Goal: Task Accomplishment & Management: Manage account settings

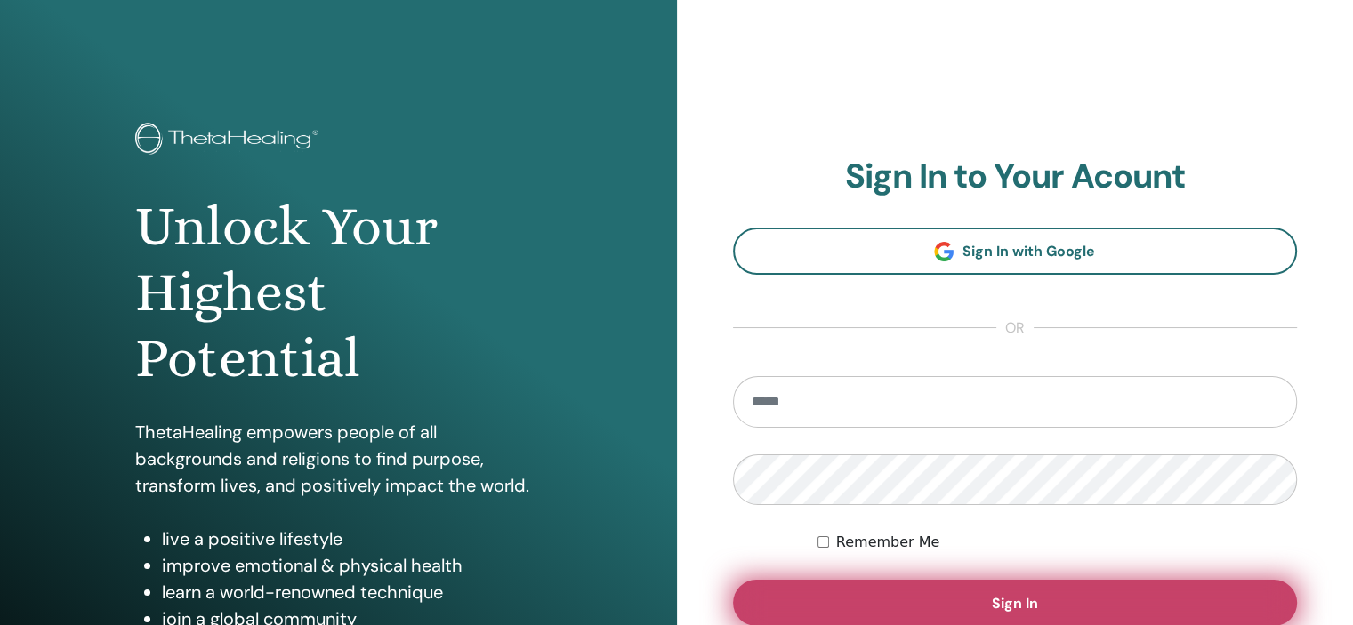
type input "**********"
click at [879, 586] on button "Sign In" at bounding box center [1015, 603] width 565 height 46
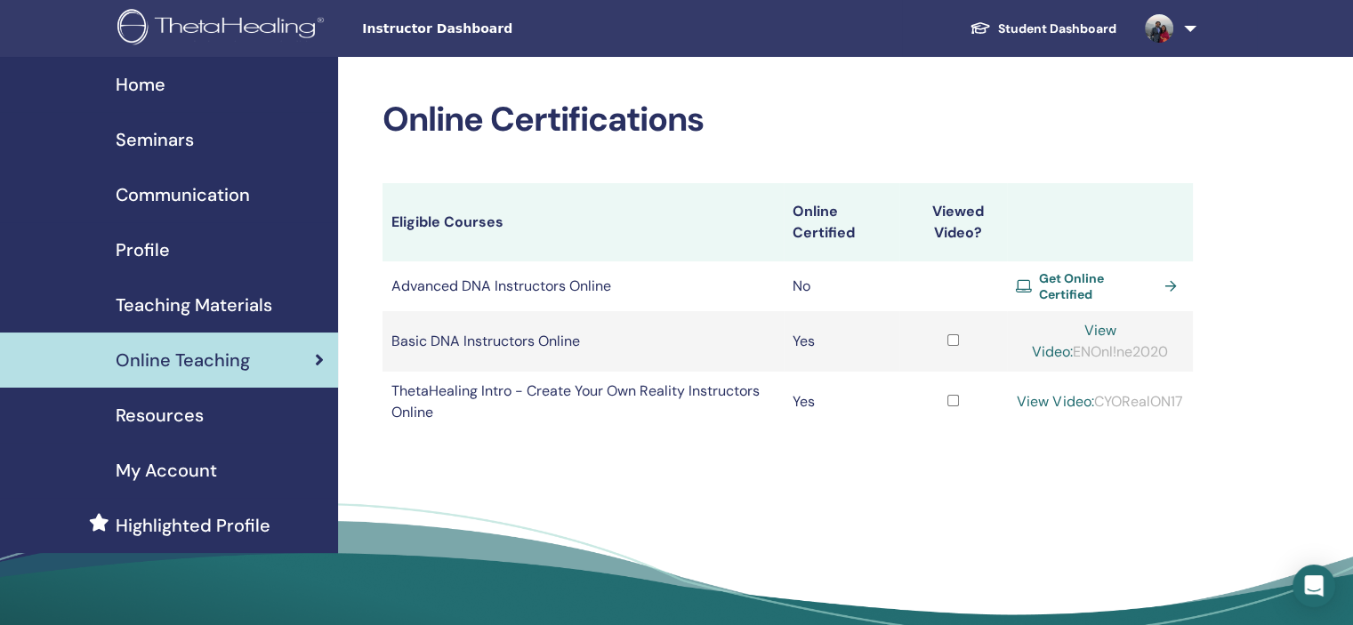
click at [194, 418] on span "Resources" at bounding box center [160, 415] width 88 height 27
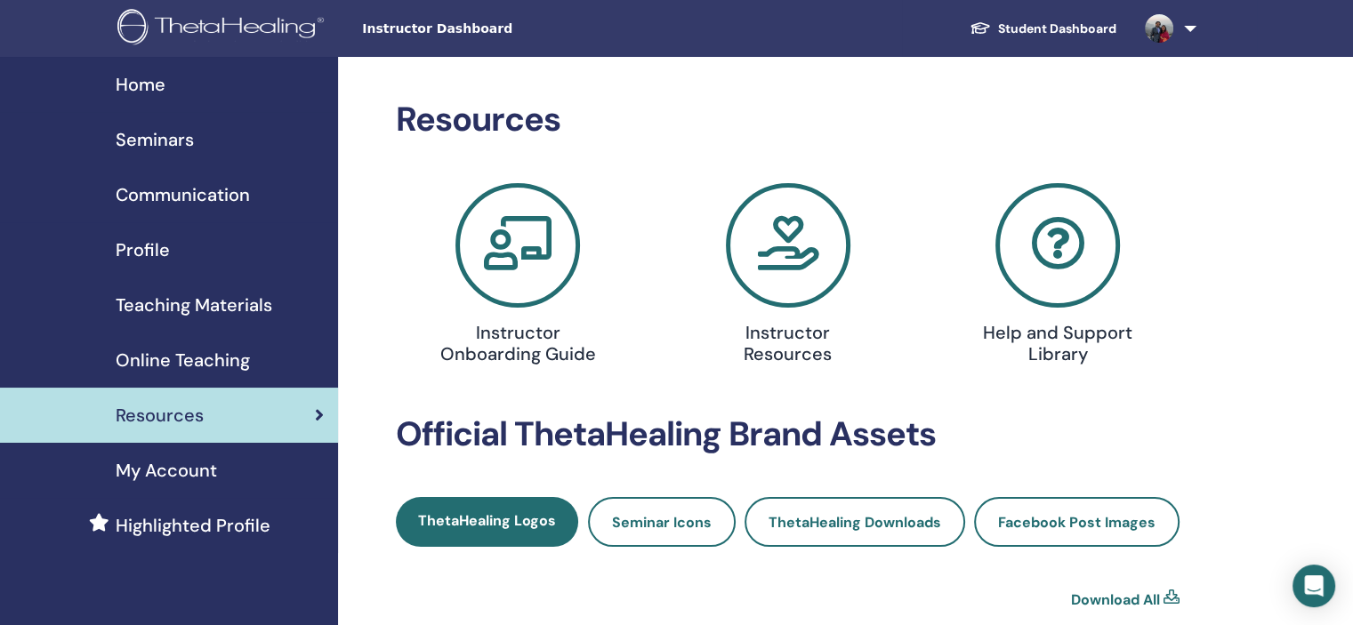
click at [710, 365] on div "Instructor Resources" at bounding box center [787, 340] width 249 height 64
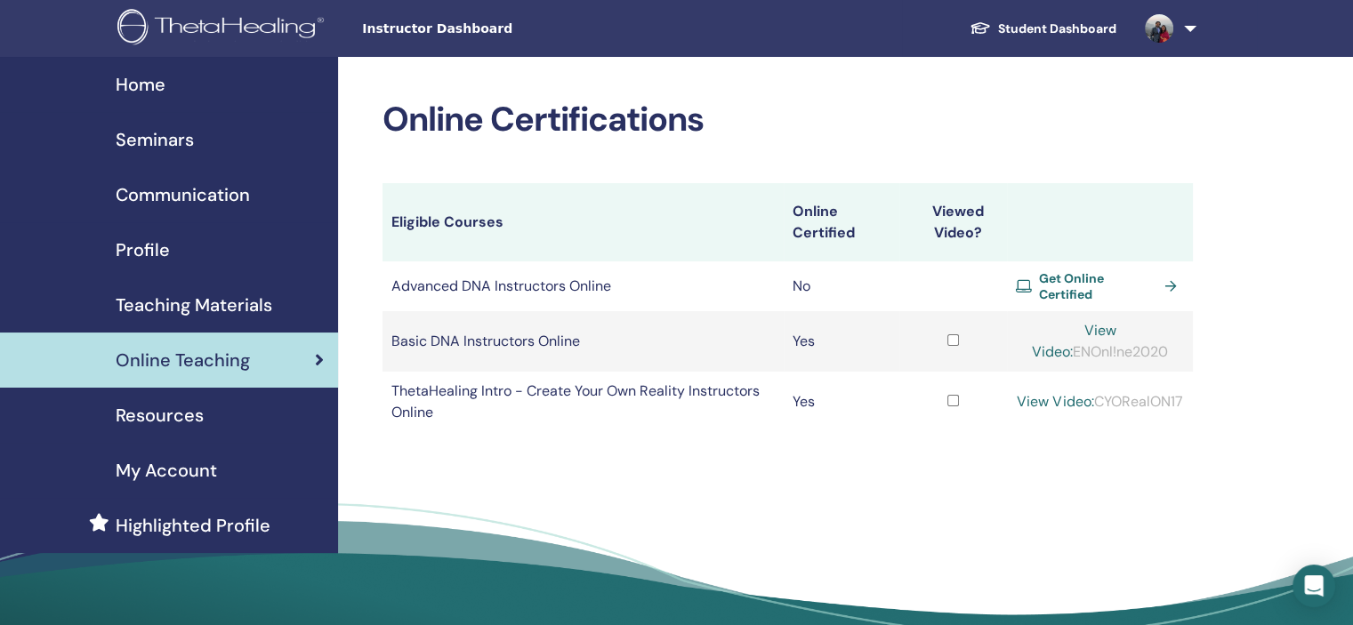
click at [177, 141] on span "Seminars" at bounding box center [155, 139] width 78 height 27
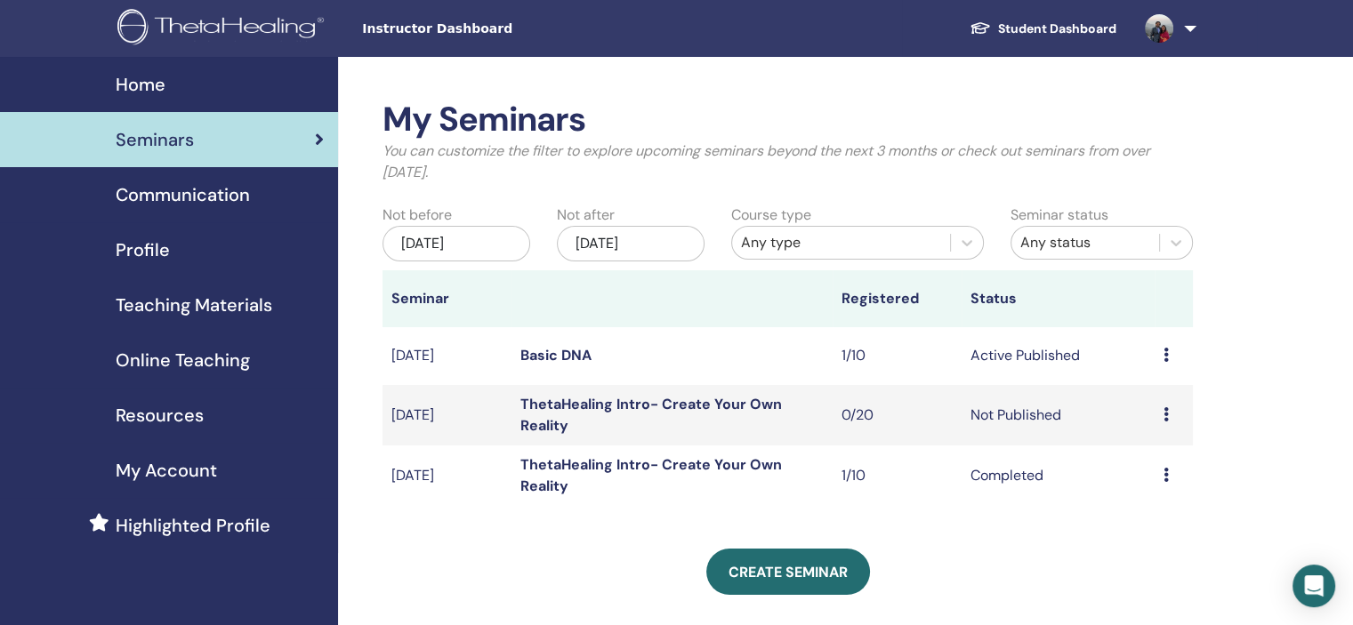
click at [577, 355] on link "Basic DNA" at bounding box center [555, 355] width 71 height 19
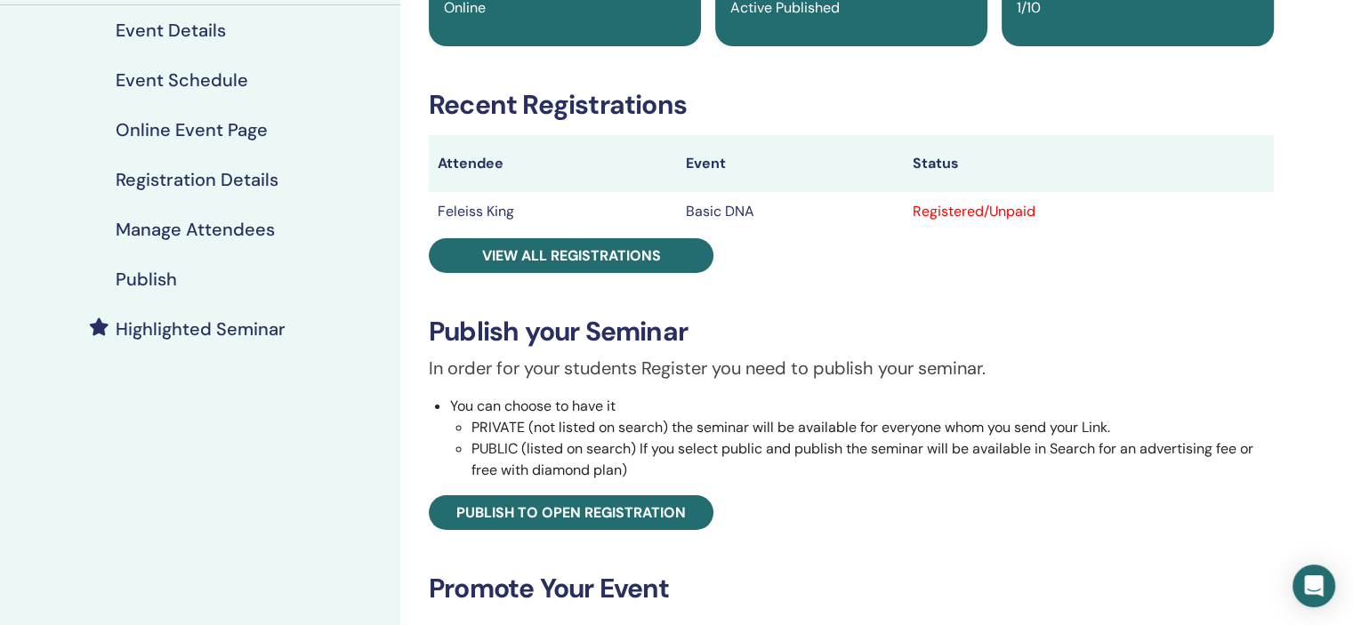
scroll to position [92, 0]
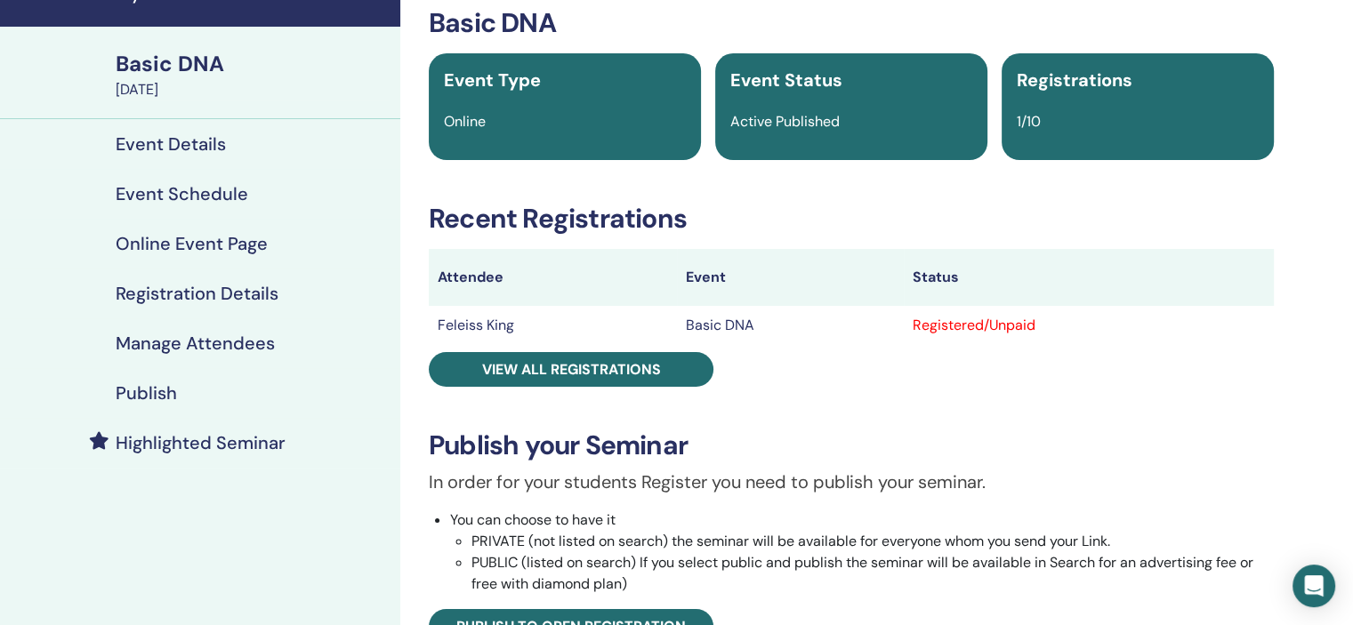
click at [223, 195] on h4 "Event Schedule" at bounding box center [182, 193] width 132 height 21
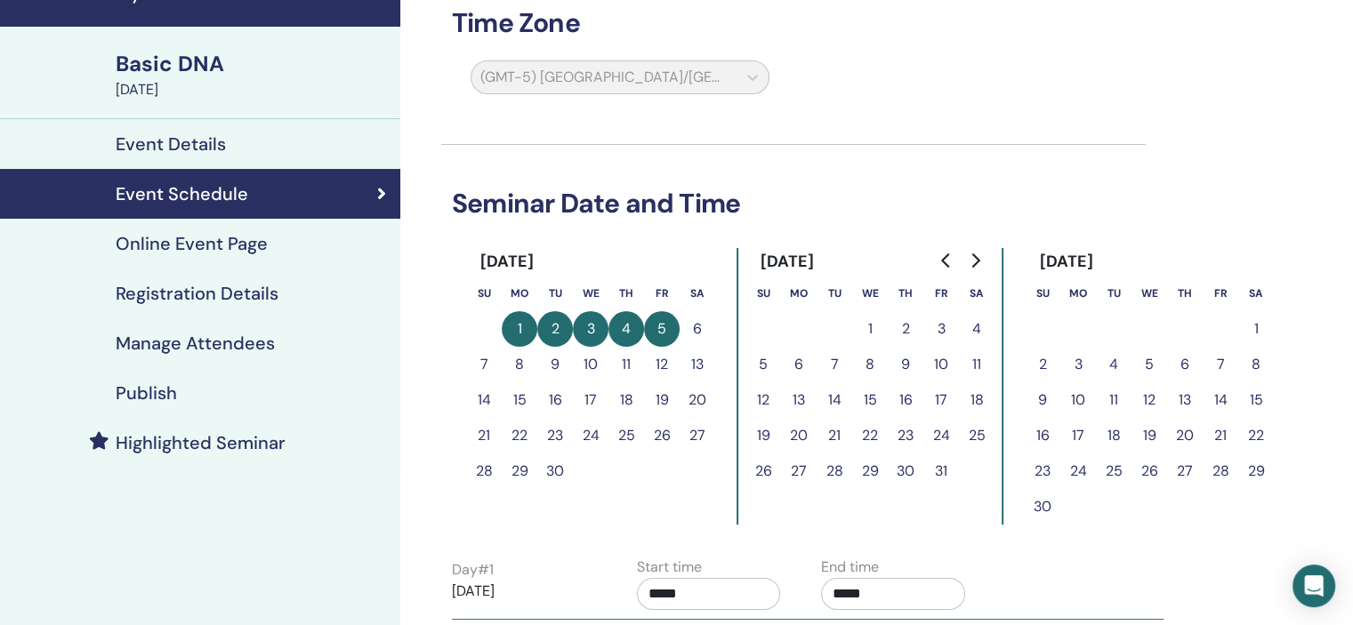
click at [160, 394] on h4 "Publish" at bounding box center [146, 392] width 61 height 21
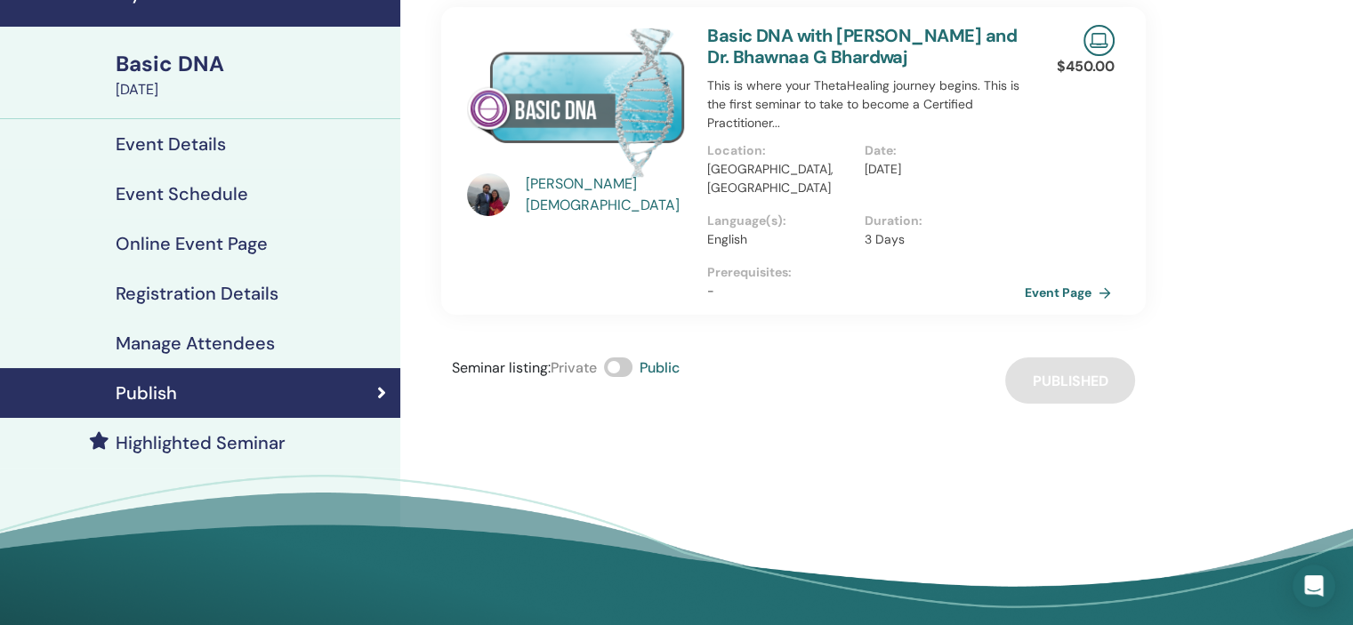
click at [1048, 284] on link "Event Page" at bounding box center [1070, 292] width 93 height 27
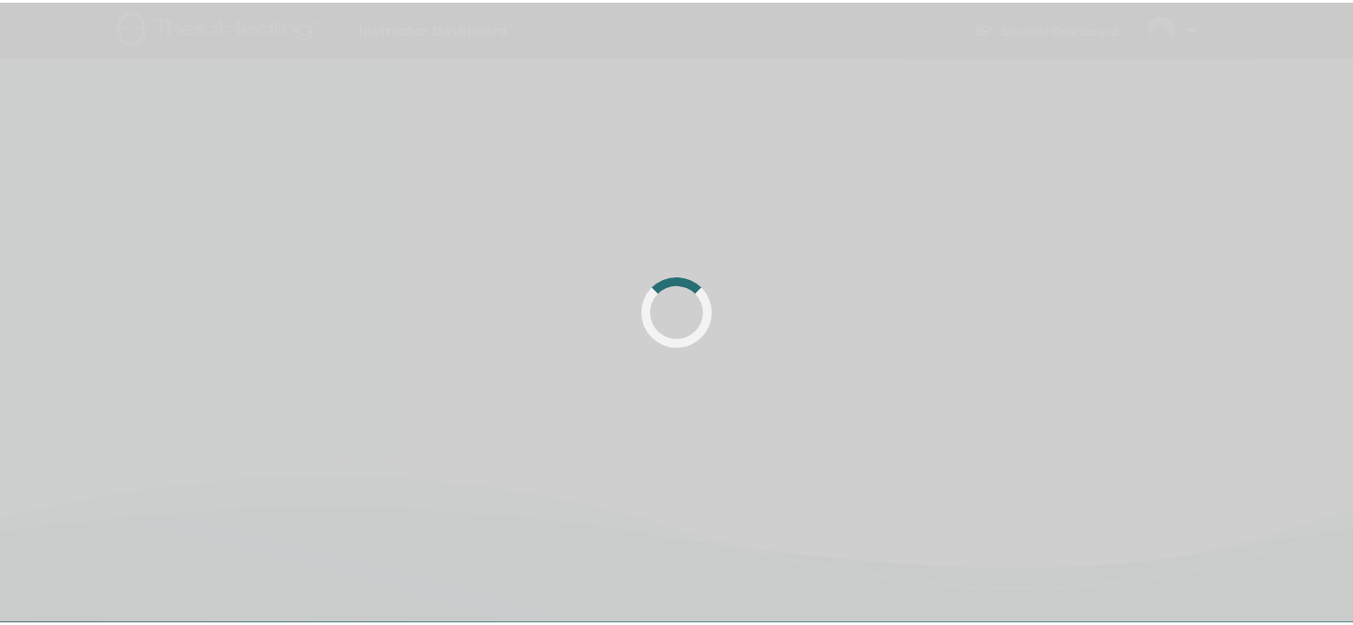
scroll to position [92, 0]
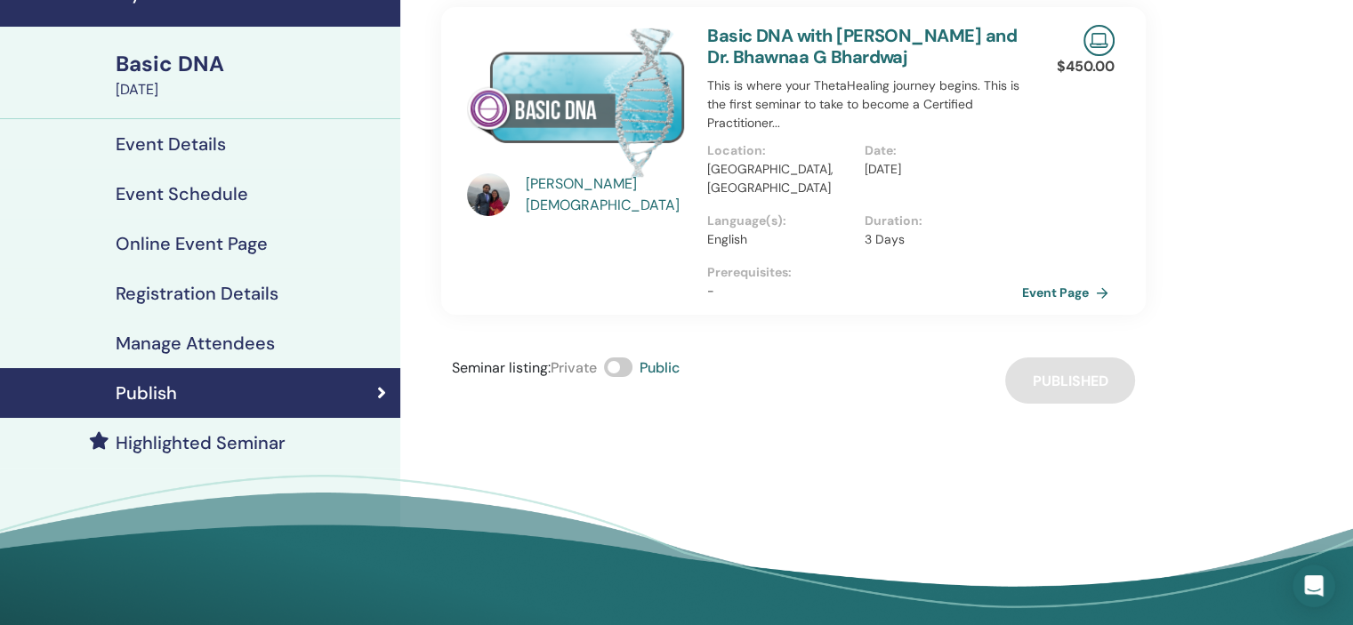
click at [196, 142] on h4 "Event Details" at bounding box center [171, 143] width 110 height 21
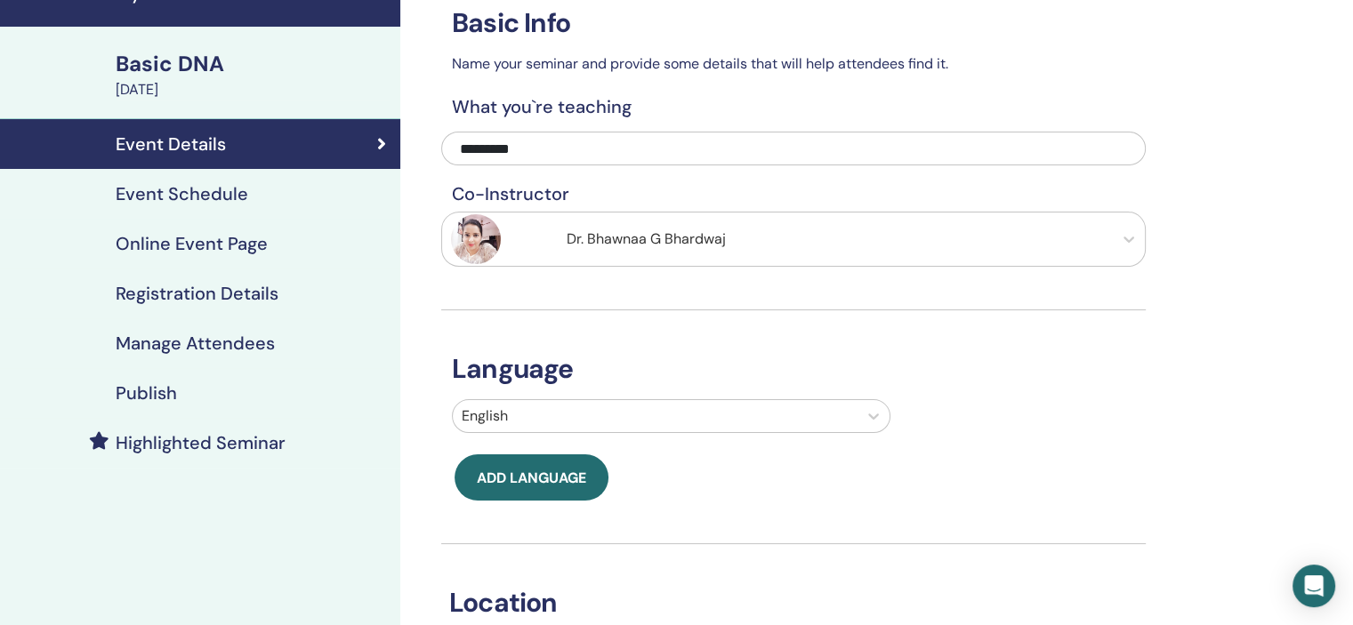
click at [189, 190] on h4 "Event Schedule" at bounding box center [182, 193] width 132 height 21
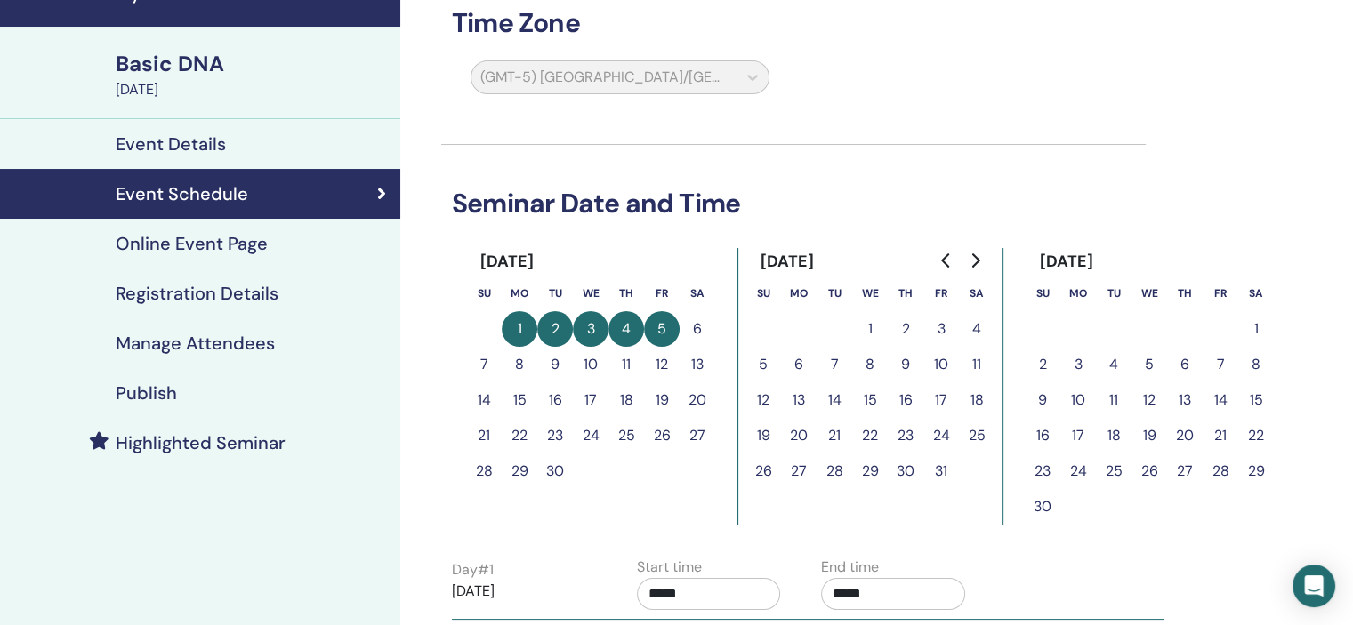
click at [210, 255] on link "Online Event Page" at bounding box center [200, 244] width 400 height 50
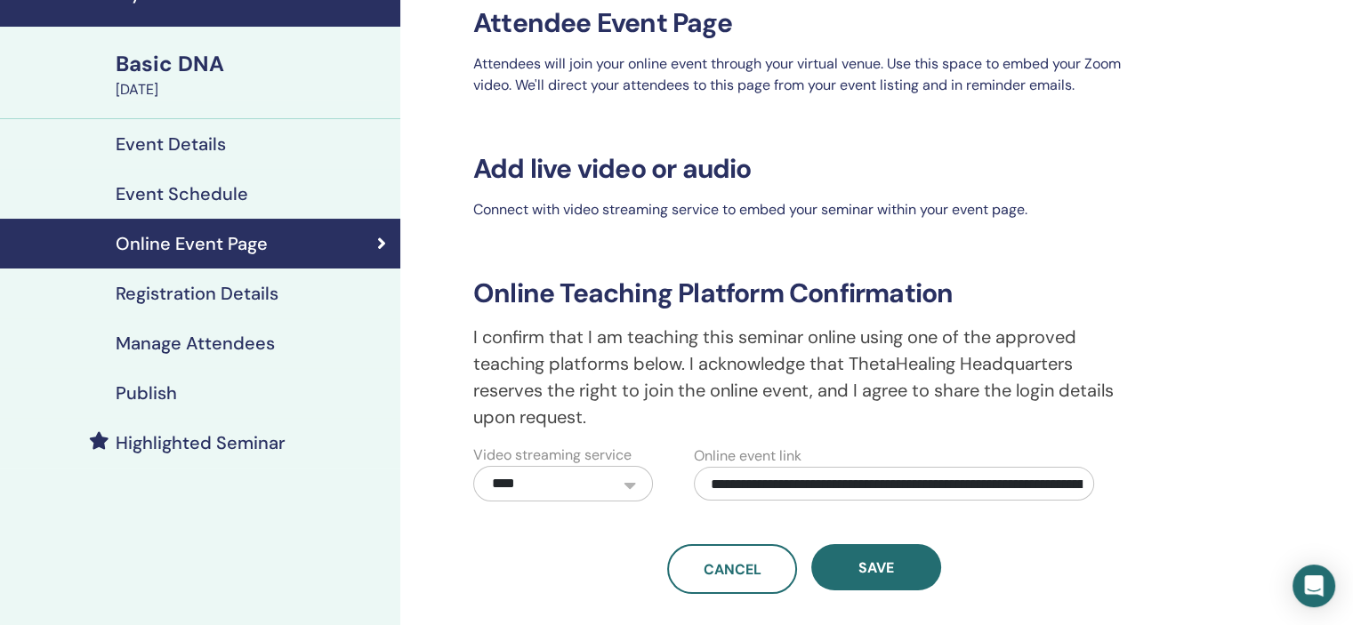
click at [217, 292] on h4 "Registration Details" at bounding box center [197, 293] width 163 height 21
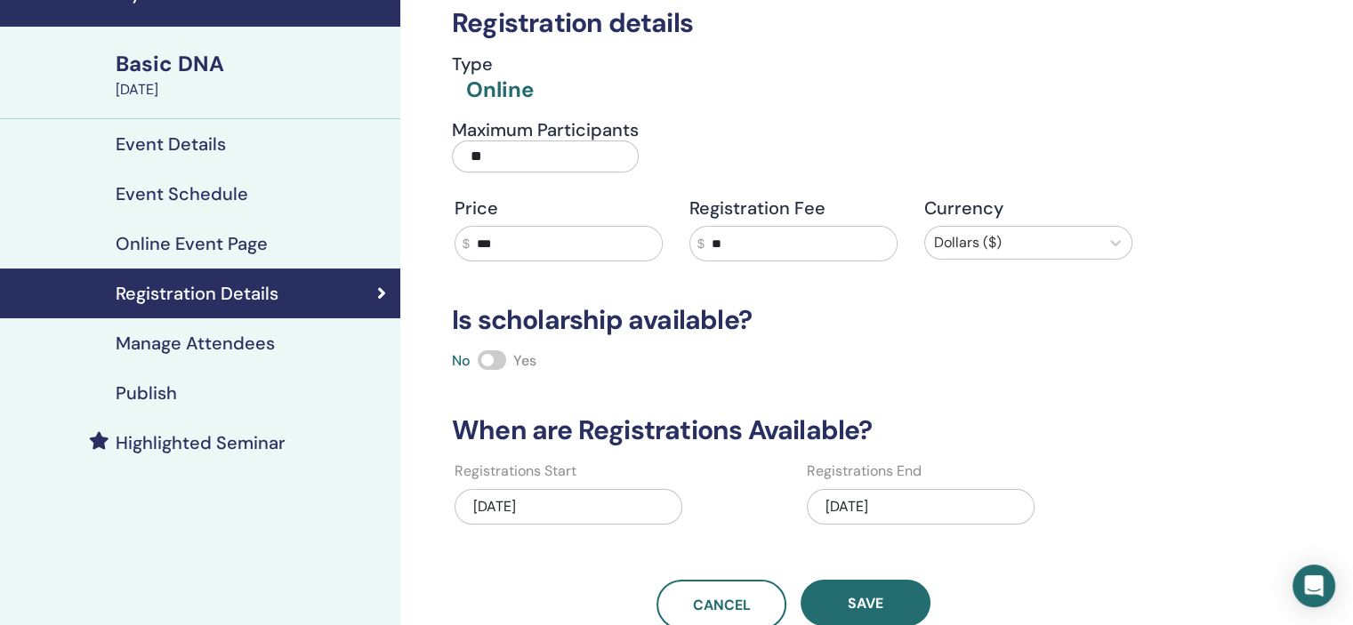
click at [221, 341] on h4 "Manage Attendees" at bounding box center [195, 343] width 159 height 21
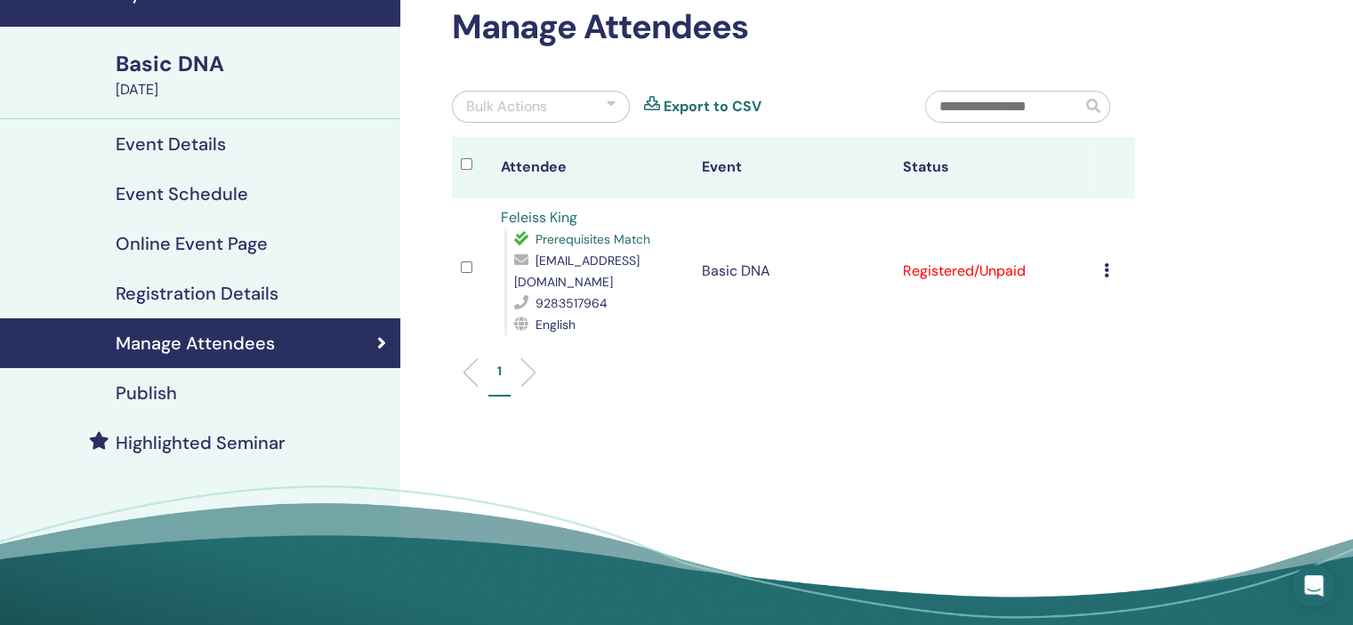
click at [173, 392] on h4 "Publish" at bounding box center [146, 392] width 61 height 21
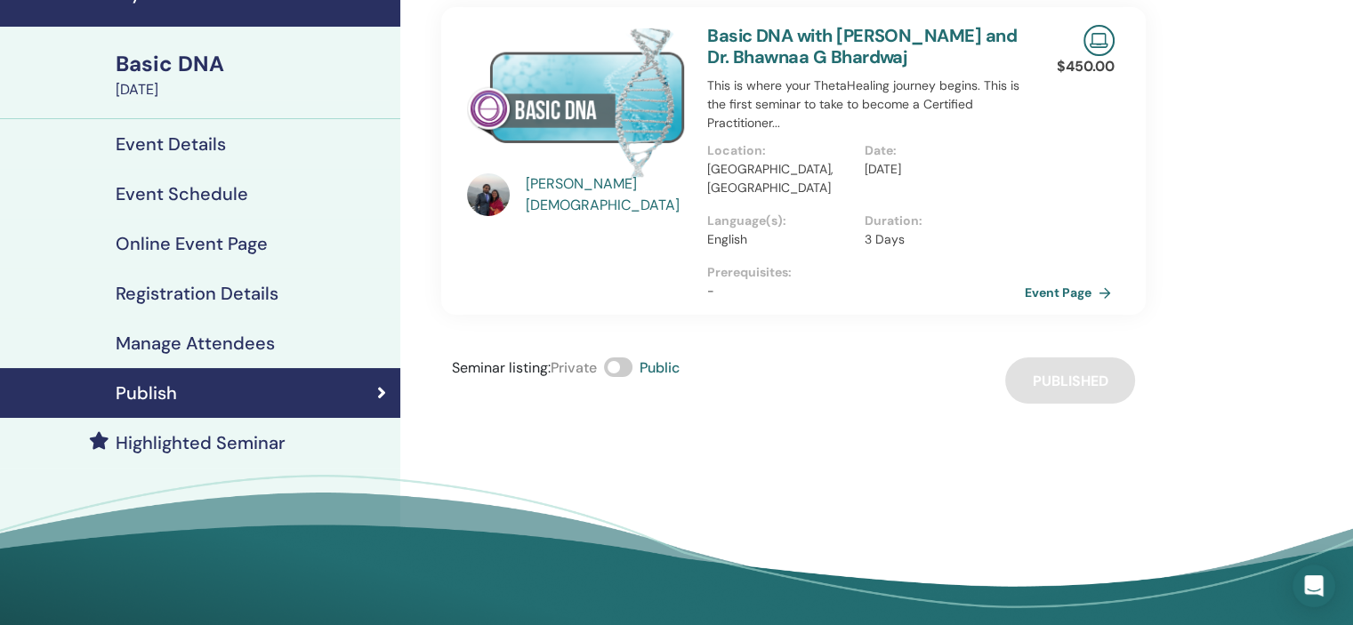
click at [1057, 279] on link "Event Page" at bounding box center [1070, 292] width 93 height 27
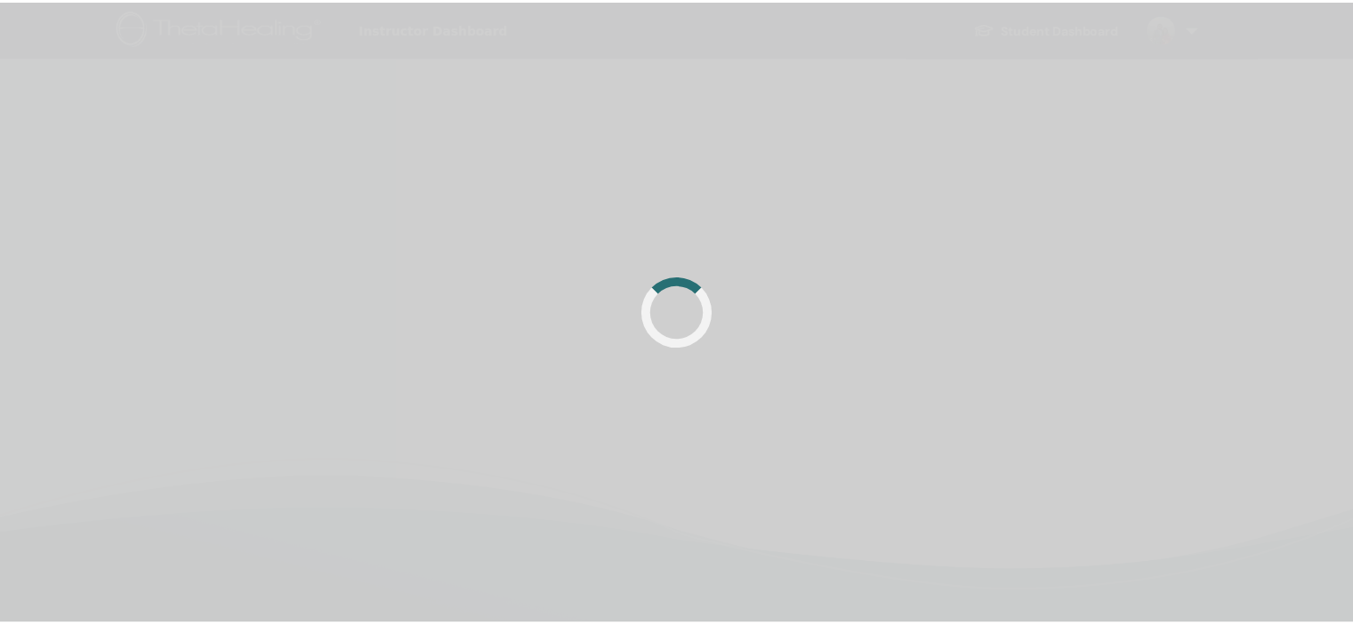
scroll to position [92, 0]
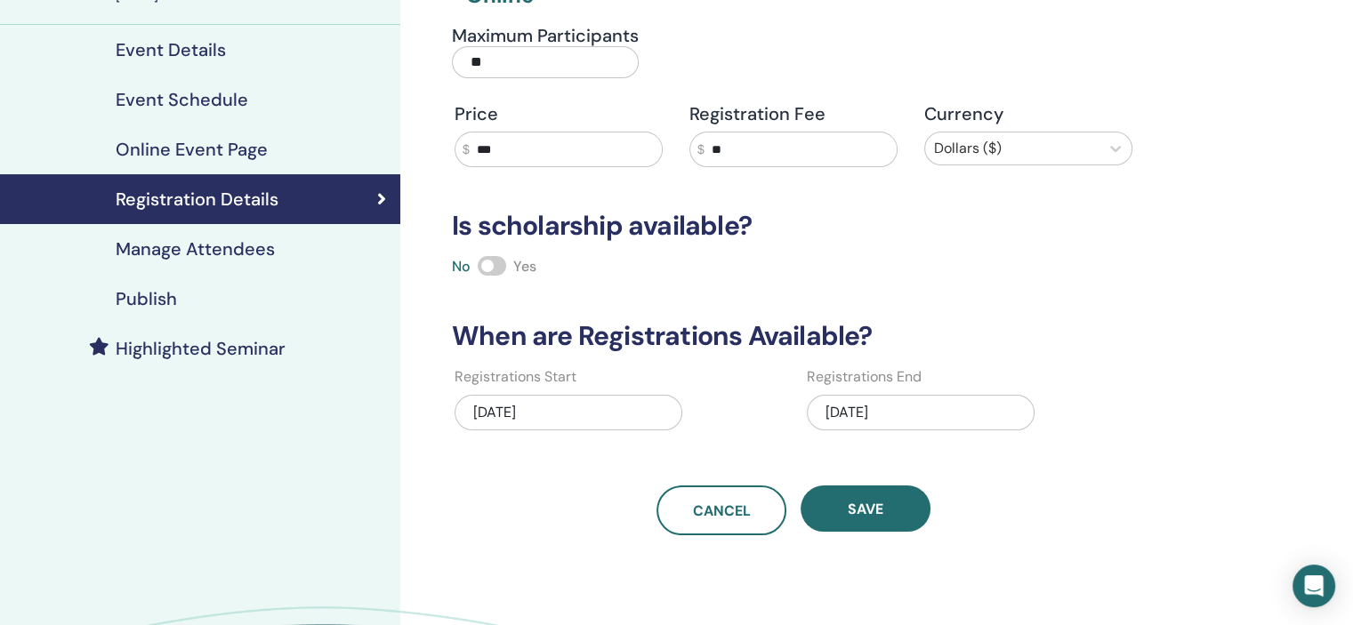
scroll to position [152, 0]
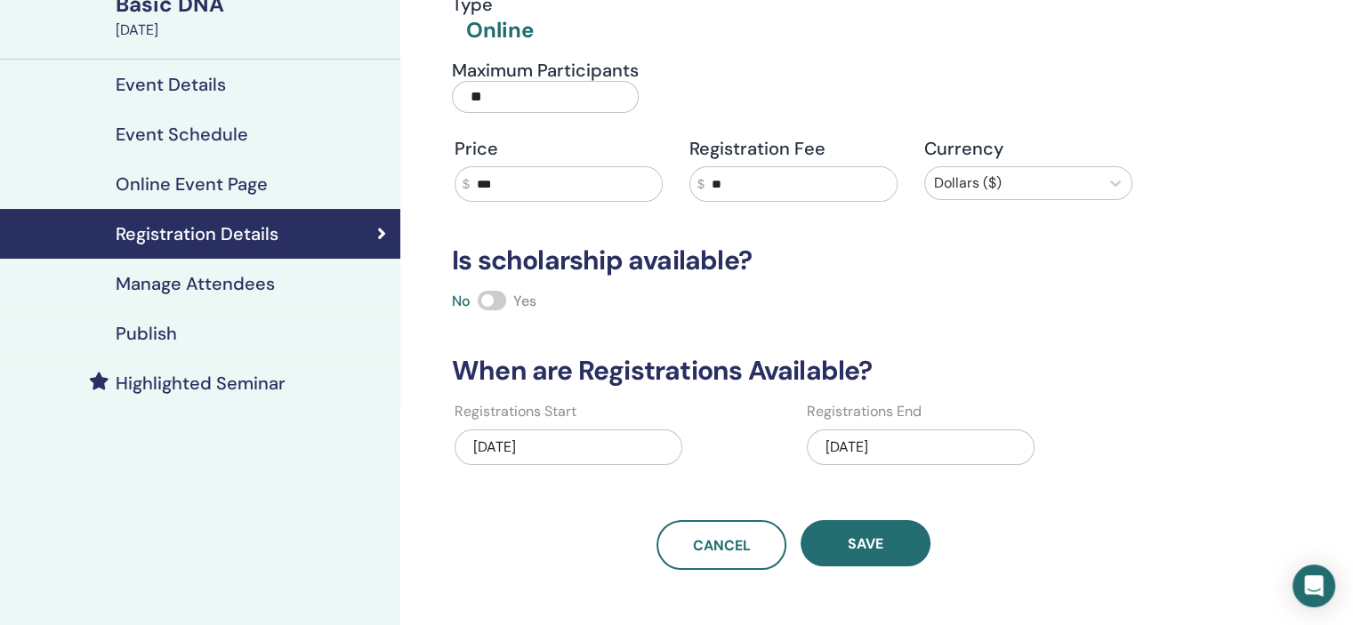
click at [189, 178] on h4 "Online Event Page" at bounding box center [192, 183] width 152 height 21
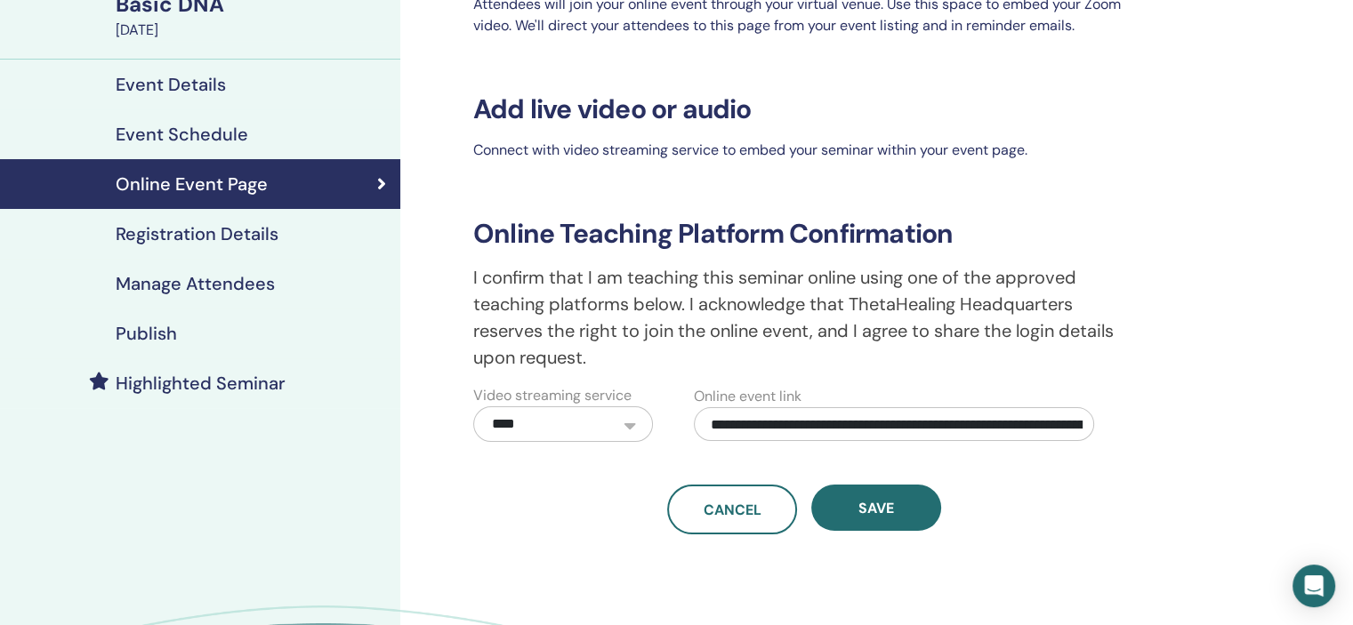
click at [207, 144] on h4 "Event Schedule" at bounding box center [182, 134] width 132 height 21
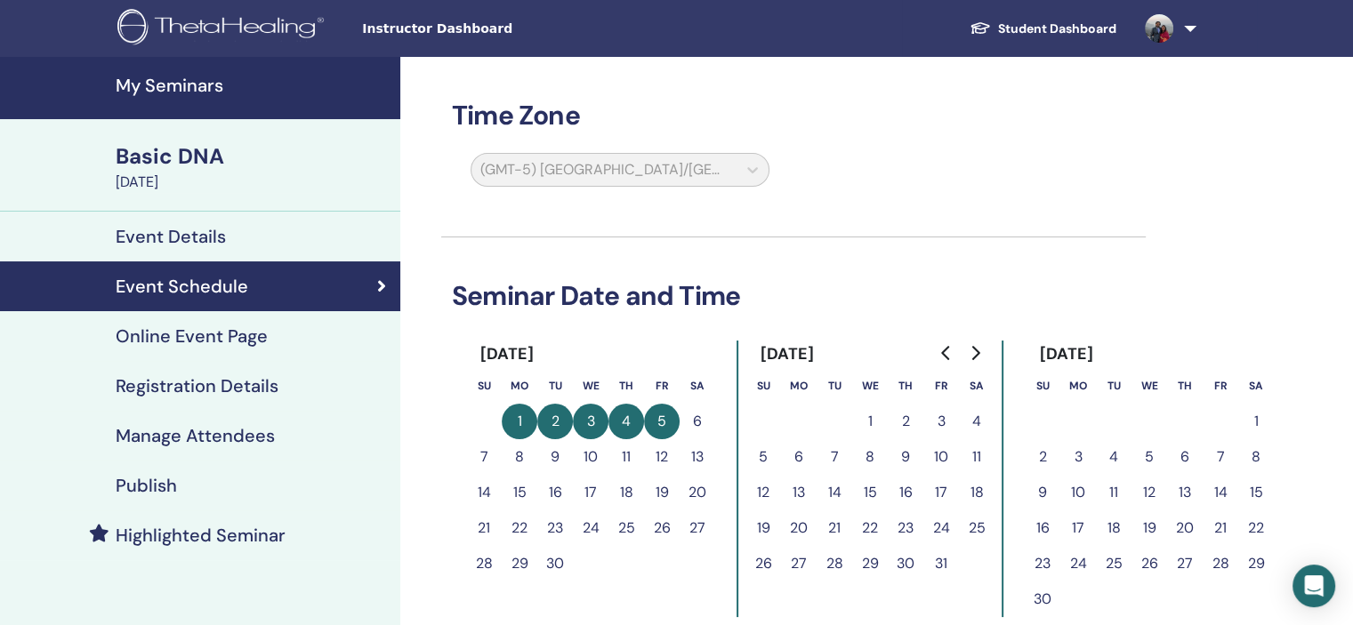
click at [210, 239] on h4 "Event Details" at bounding box center [171, 236] width 110 height 21
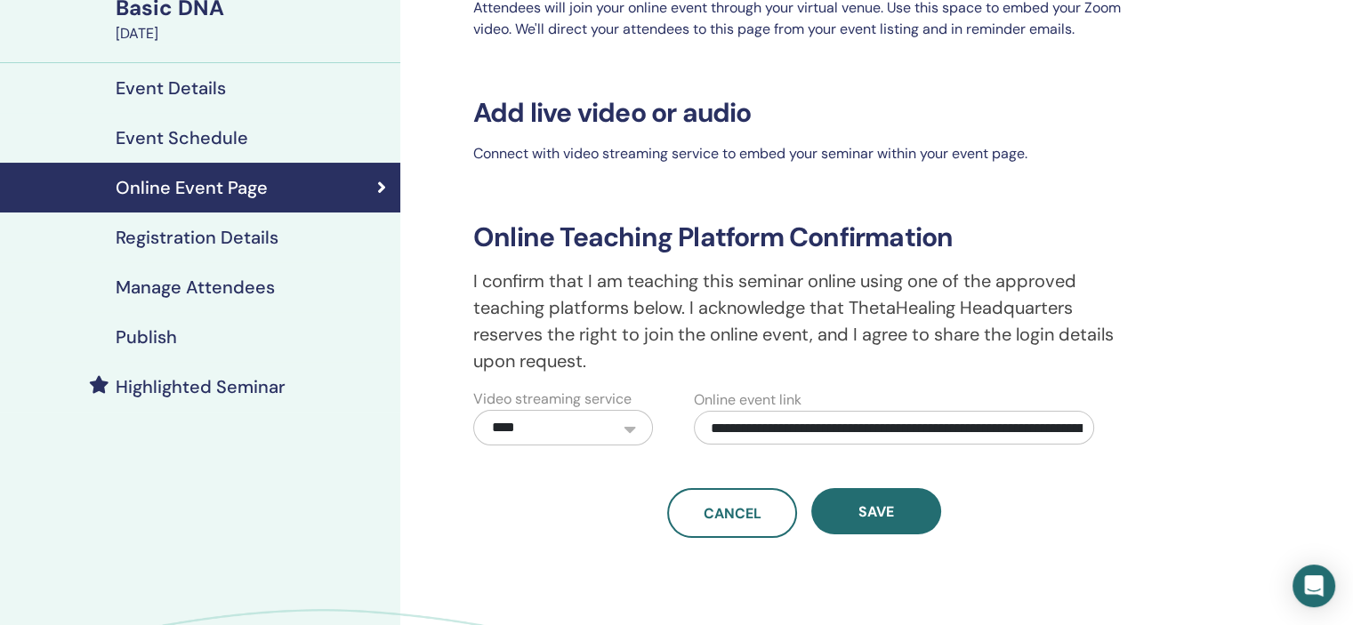
scroll to position [152, 0]
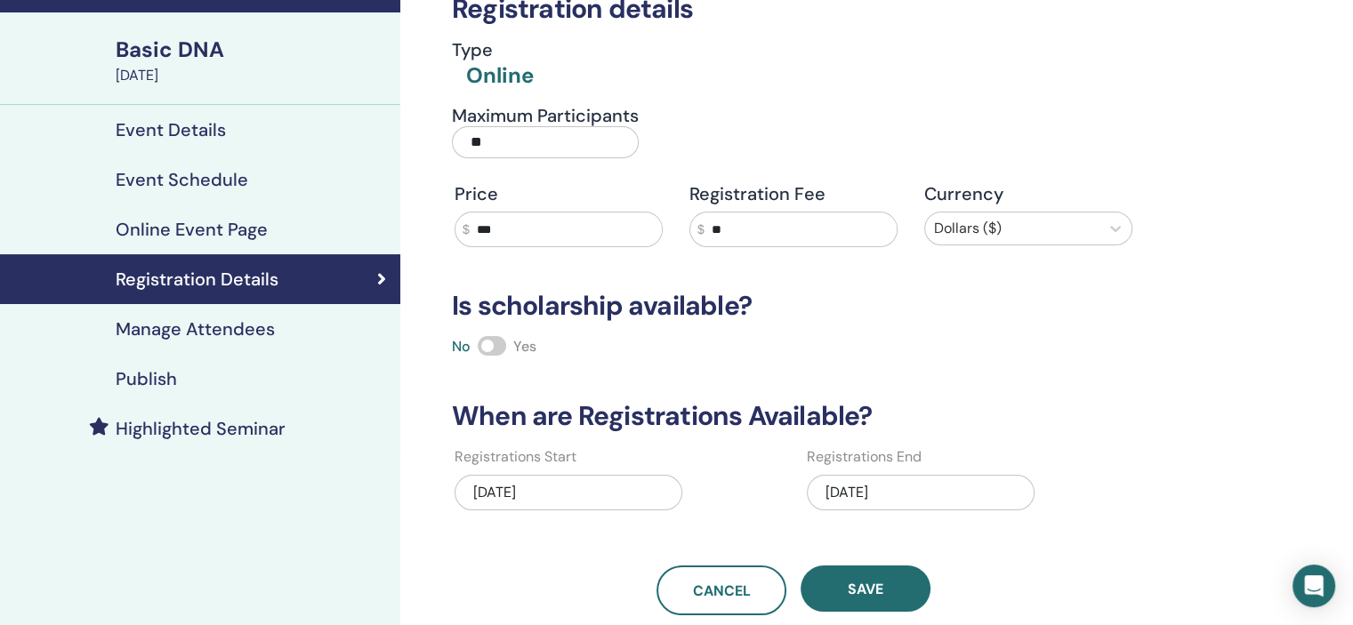
scroll to position [92, 0]
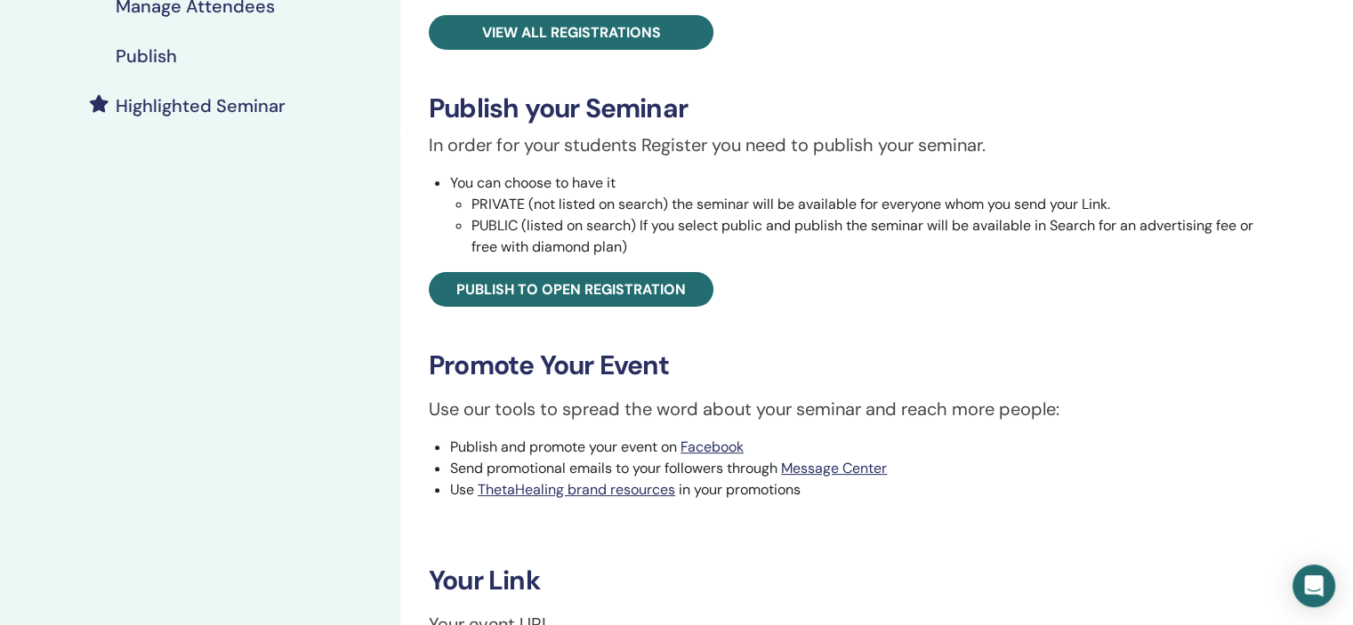
scroll to position [569, 0]
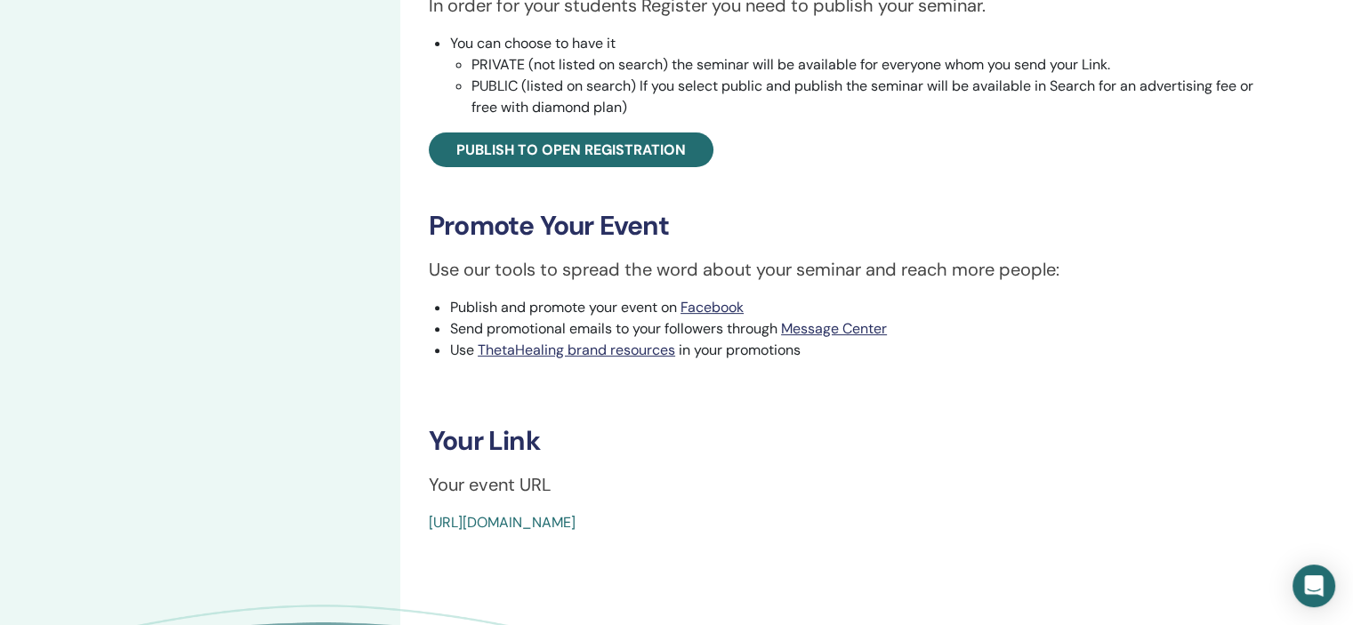
drag, startPoint x: 833, startPoint y: 528, endPoint x: 429, endPoint y: 514, distance: 404.8
click at [429, 514] on div "[URL][DOMAIN_NAME]" at bounding box center [781, 522] width 704 height 21
copy link "[URL][DOMAIN_NAME]"
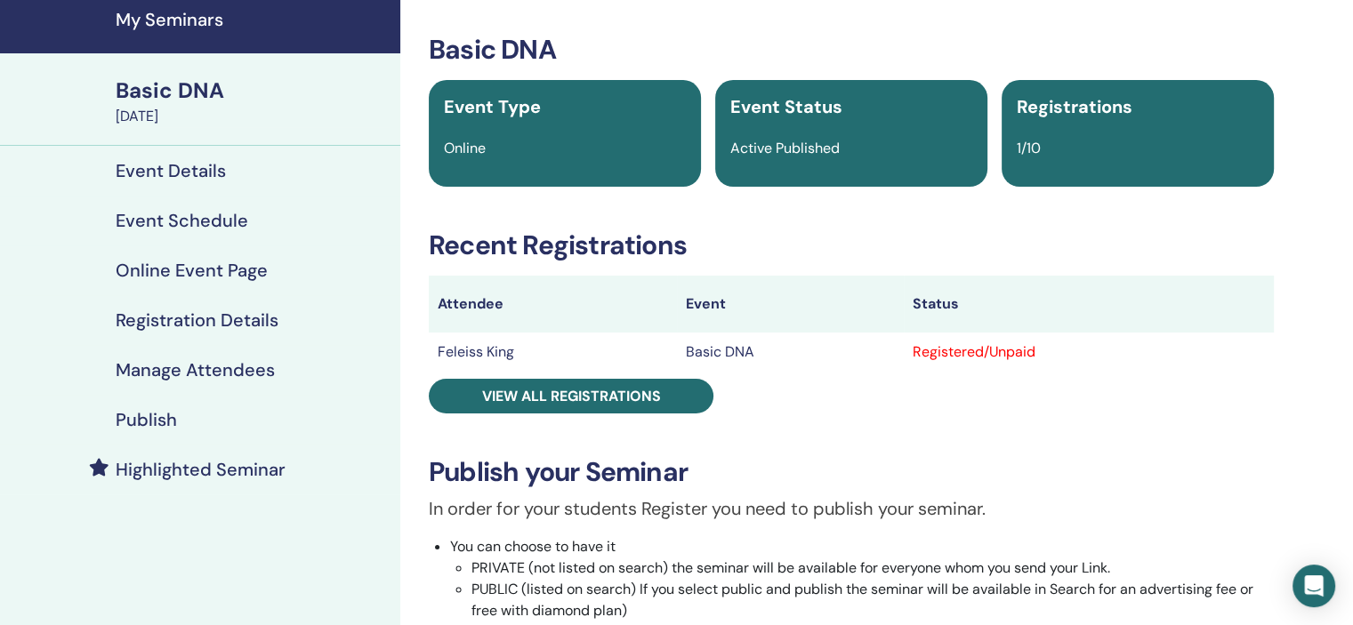
scroll to position [0, 0]
